Goal: Find specific page/section: Find specific page/section

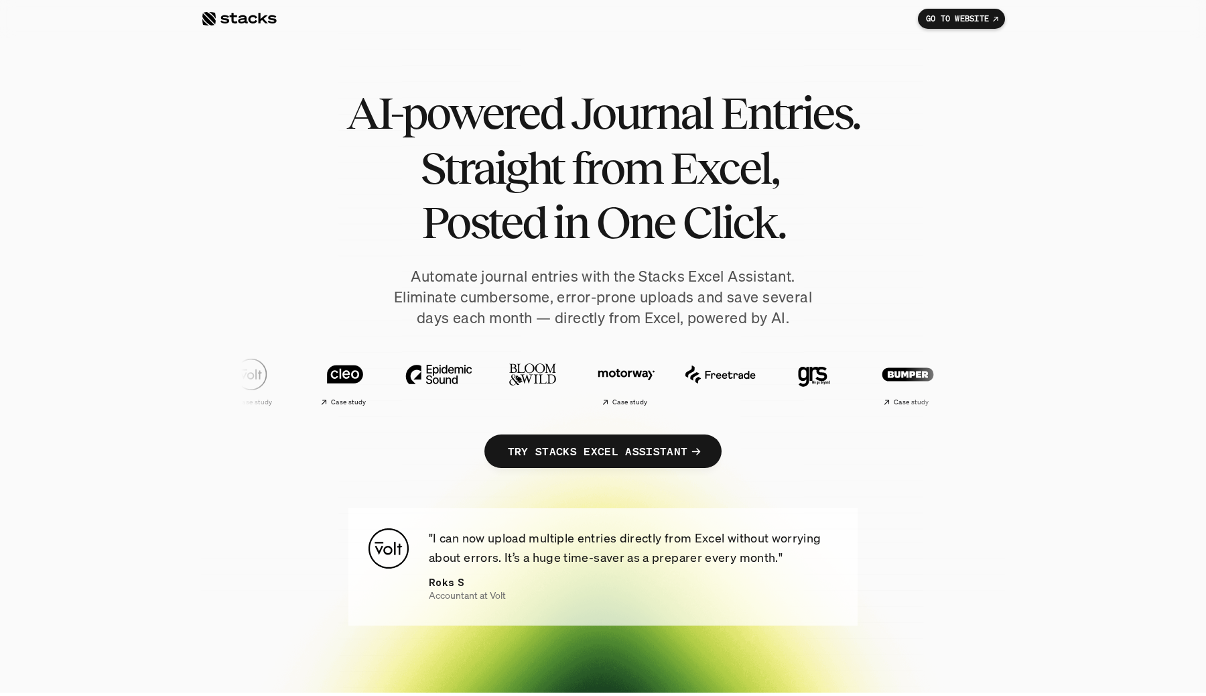
scroll to position [36, 0]
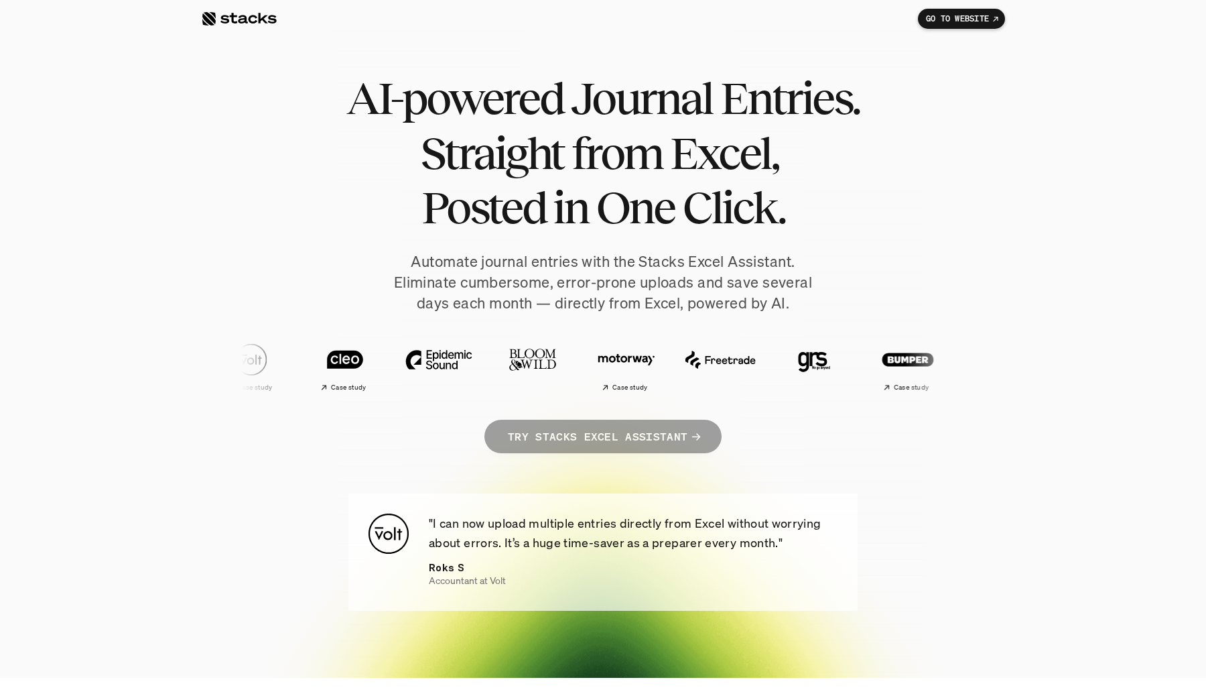
click at [683, 432] on p "TRY STACKS EXCEL ASSISTANT" at bounding box center [598, 436] width 180 height 19
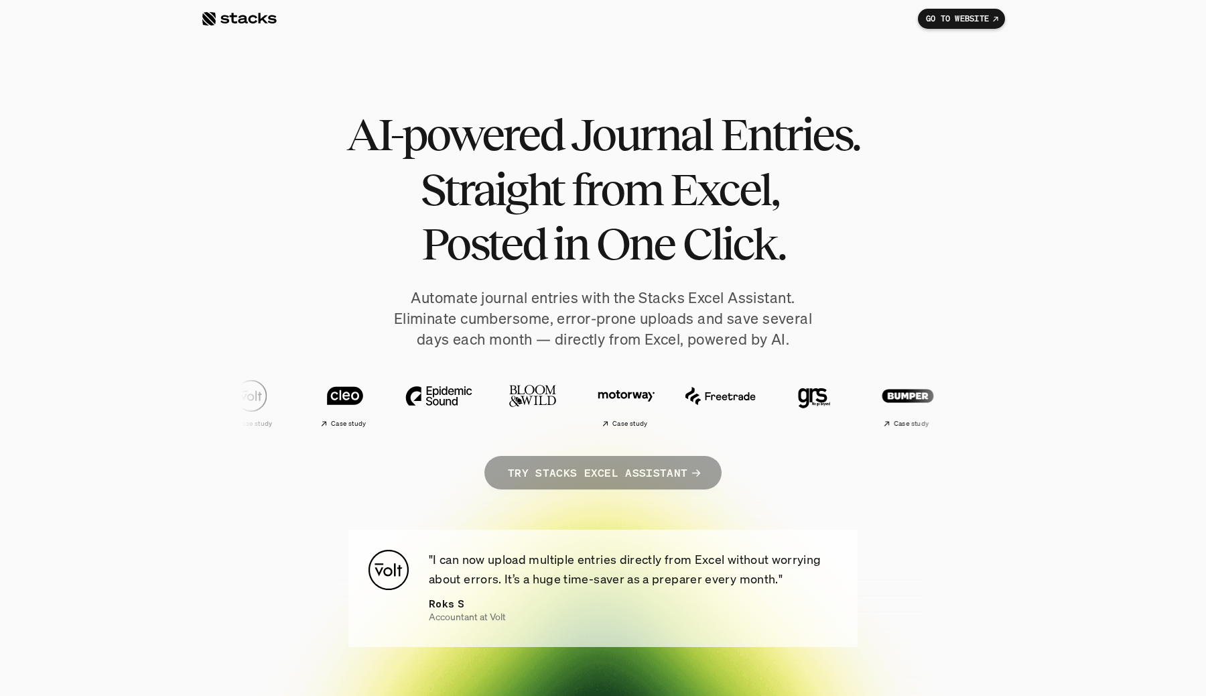
click at [674, 474] on p "TRY STACKS EXCEL ASSISTANT" at bounding box center [598, 472] width 180 height 19
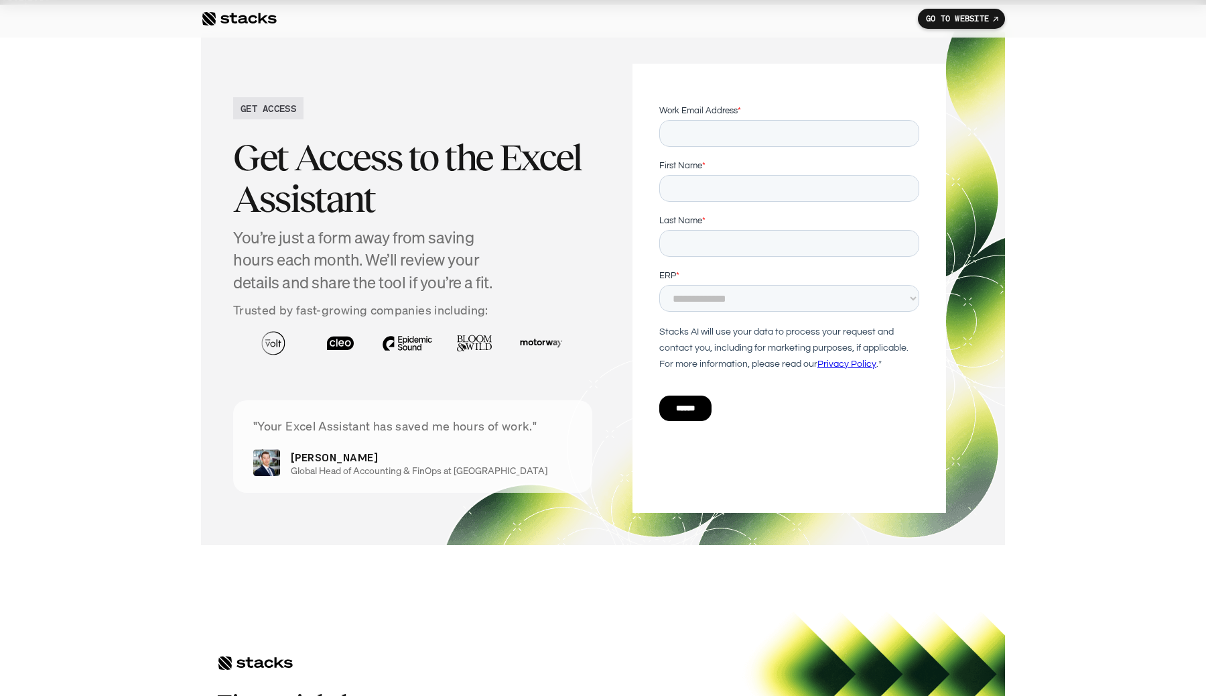
scroll to position [4680, 0]
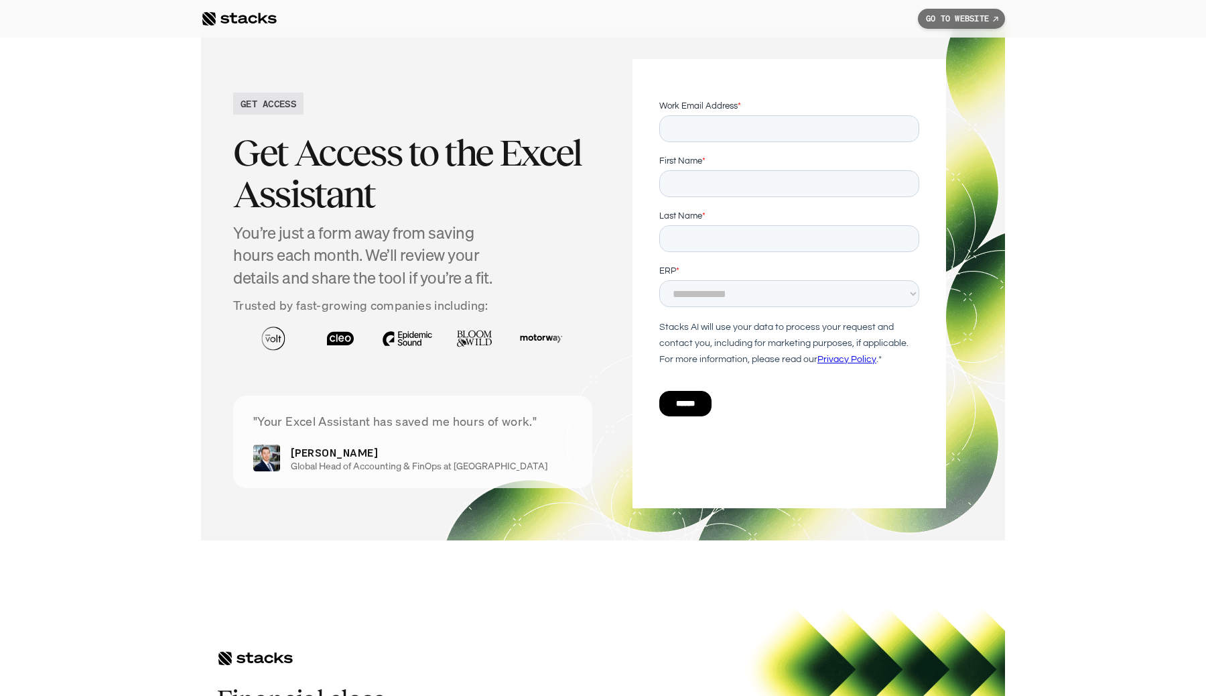
click at [956, 17] on p "GO TO WEBSITE" at bounding box center [957, 18] width 63 height 9
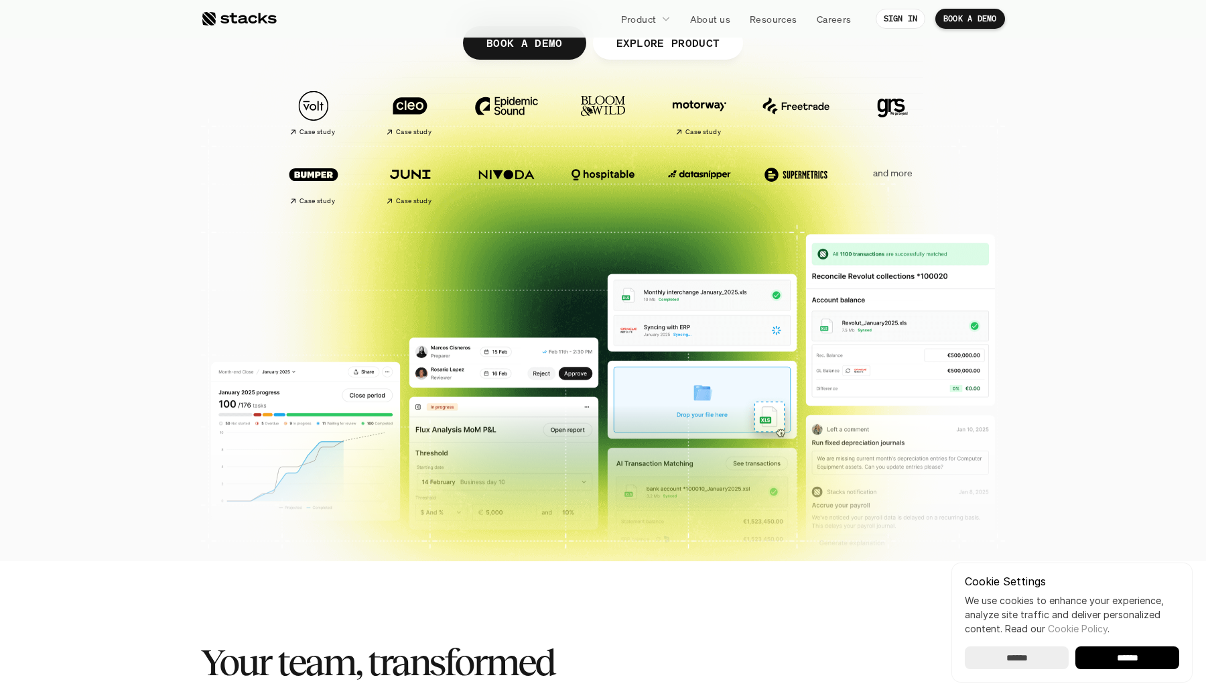
scroll to position [261, 0]
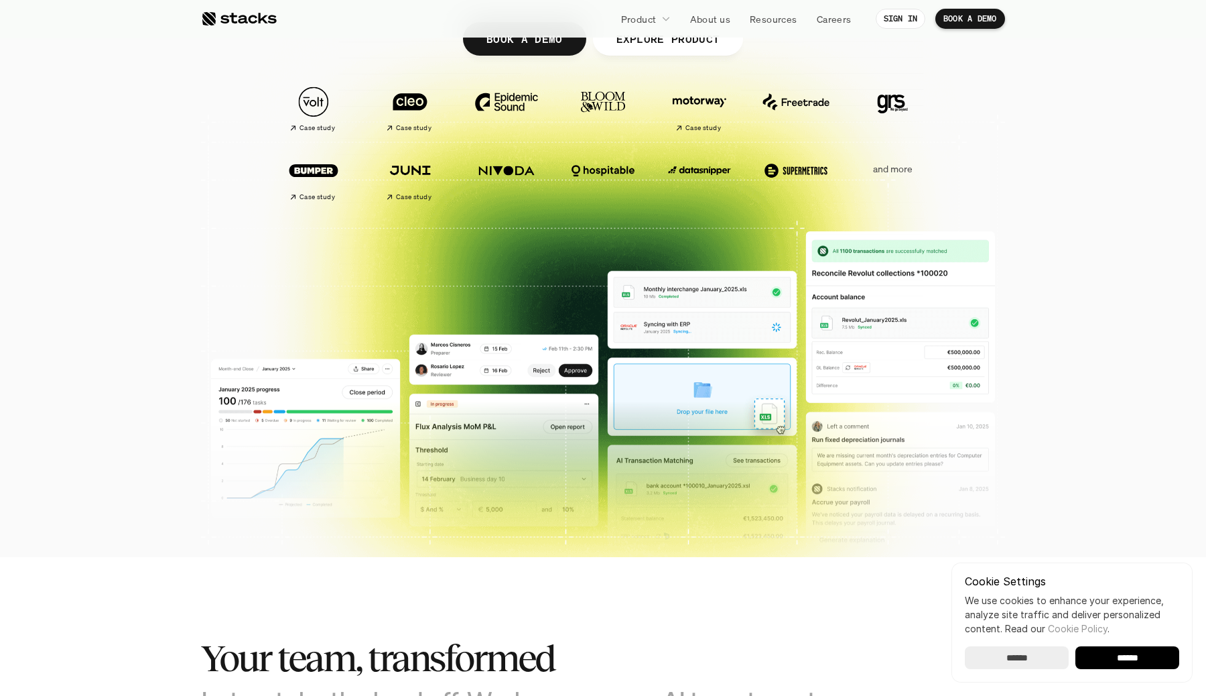
click at [325, 452] on img at bounding box center [603, 413] width 784 height 385
click at [426, 495] on img at bounding box center [603, 413] width 784 height 385
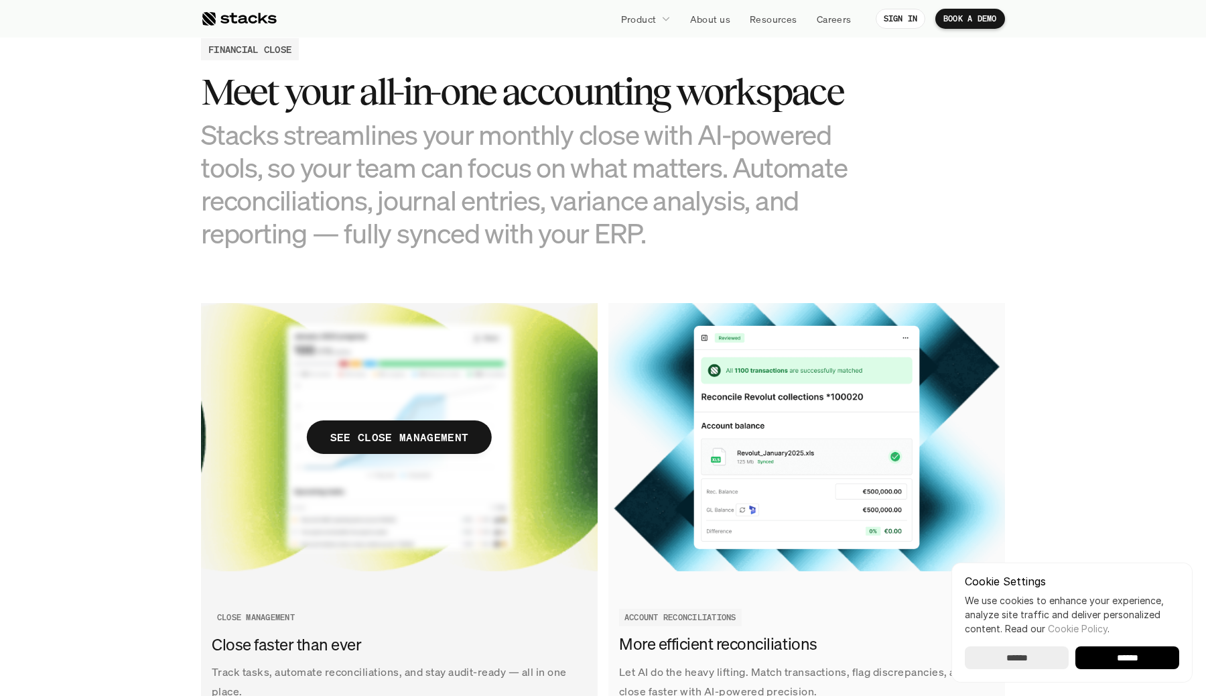
scroll to position [1336, 0]
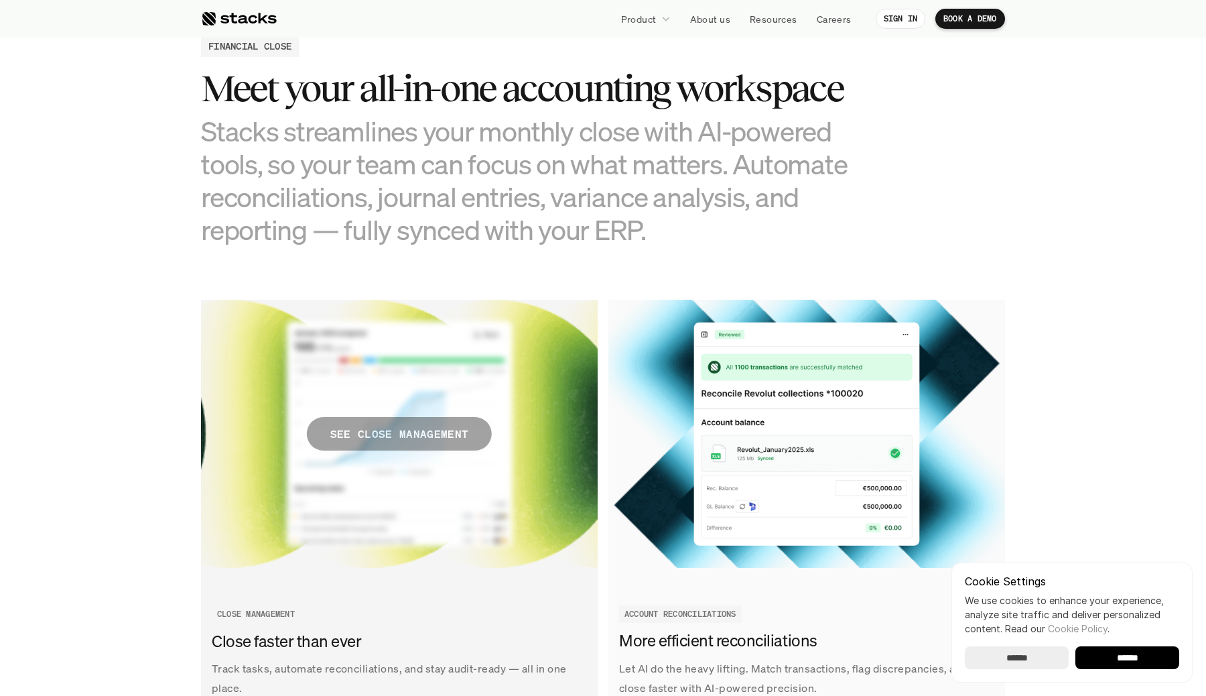
click at [424, 438] on p "SEE CLOSE MANAGEMENT" at bounding box center [399, 433] width 138 height 19
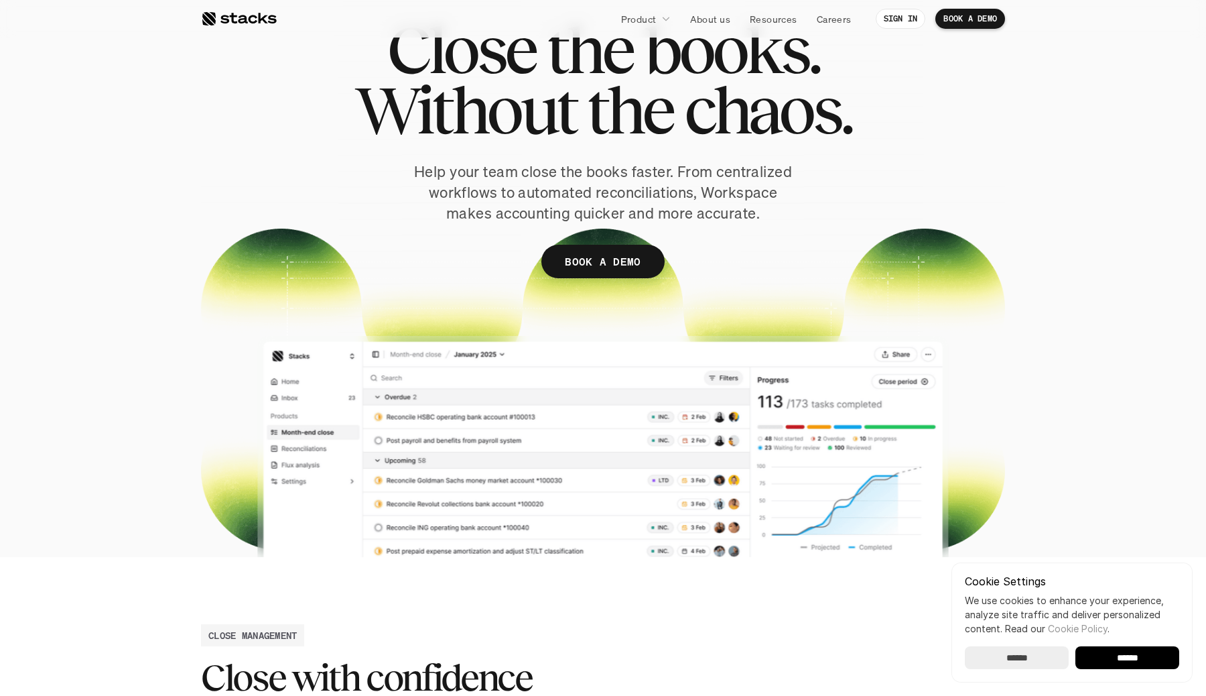
scroll to position [88, 0]
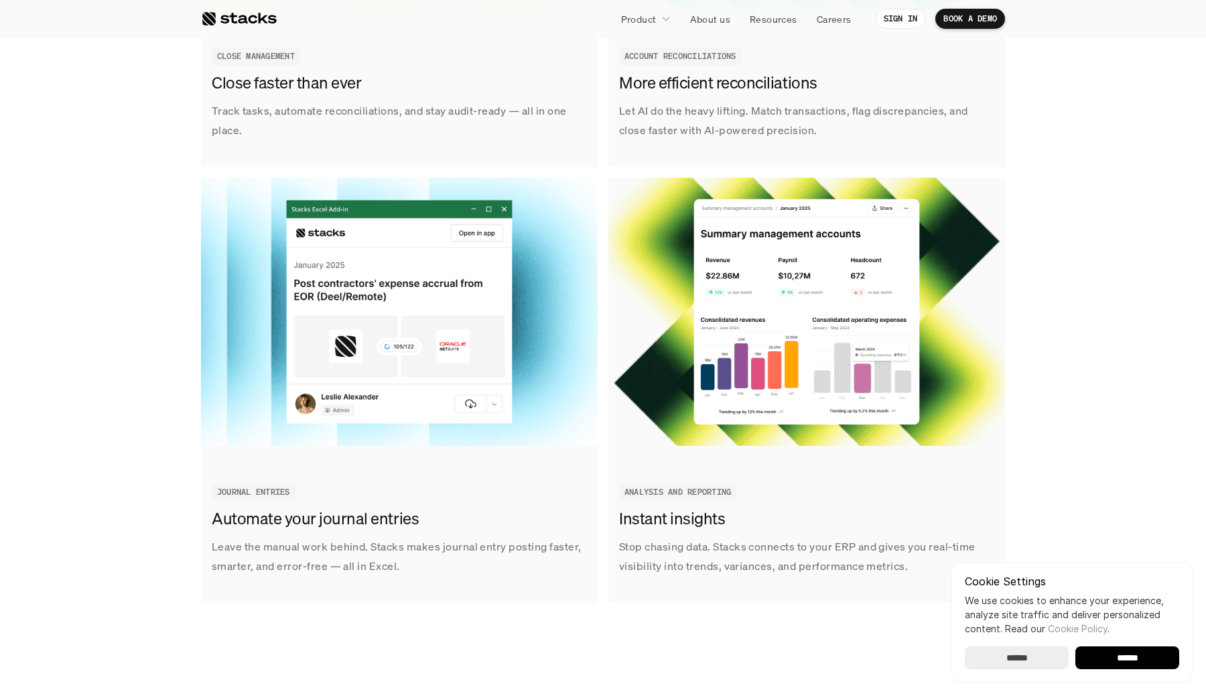
scroll to position [1894, 0]
